Goal: Register for event/course

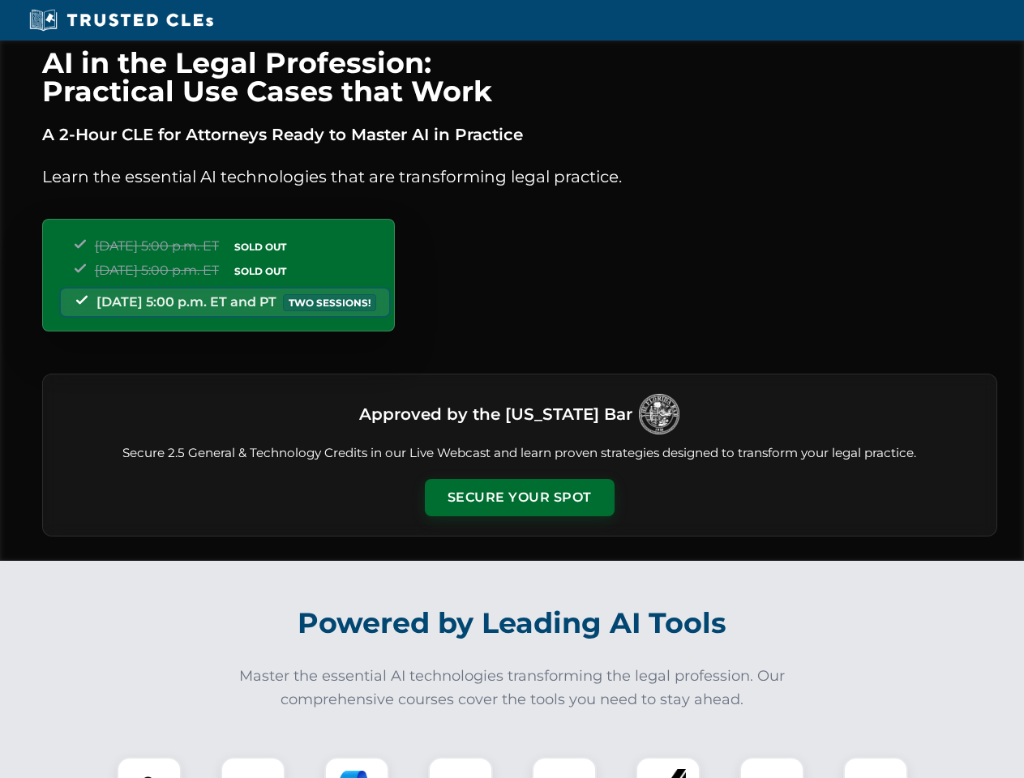
click at [519, 498] on button "Secure Your Spot" at bounding box center [520, 497] width 190 height 37
click at [149, 768] on img at bounding box center [149, 789] width 47 height 47
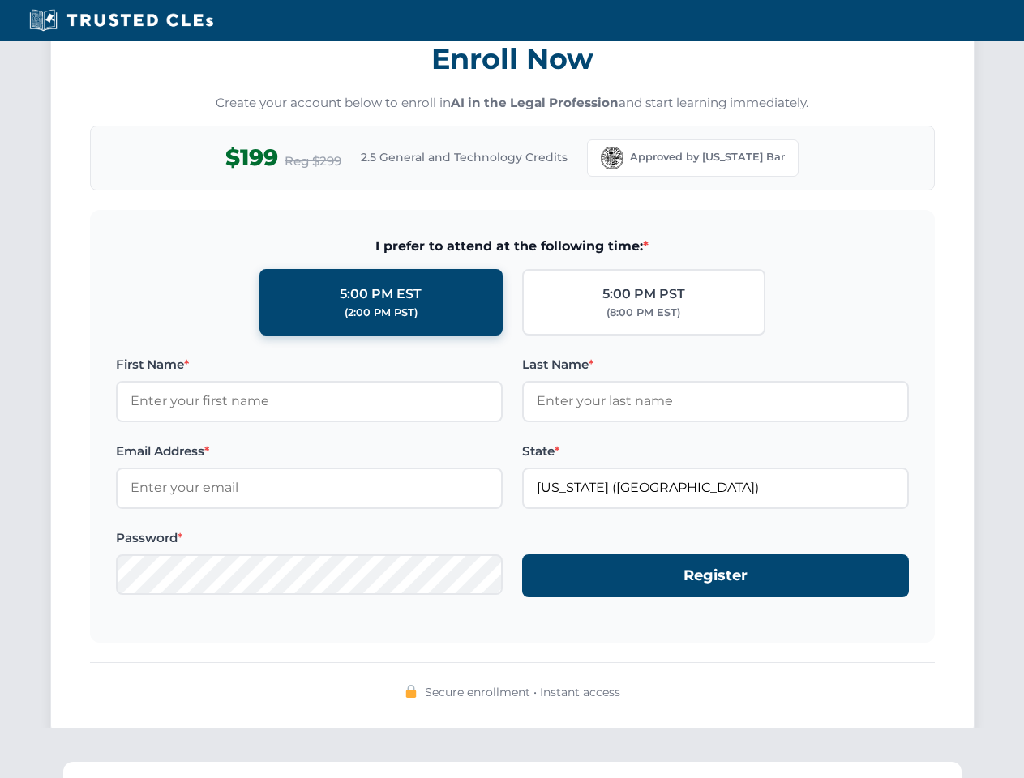
scroll to position [1591, 0]
